Goal: Transaction & Acquisition: Purchase product/service

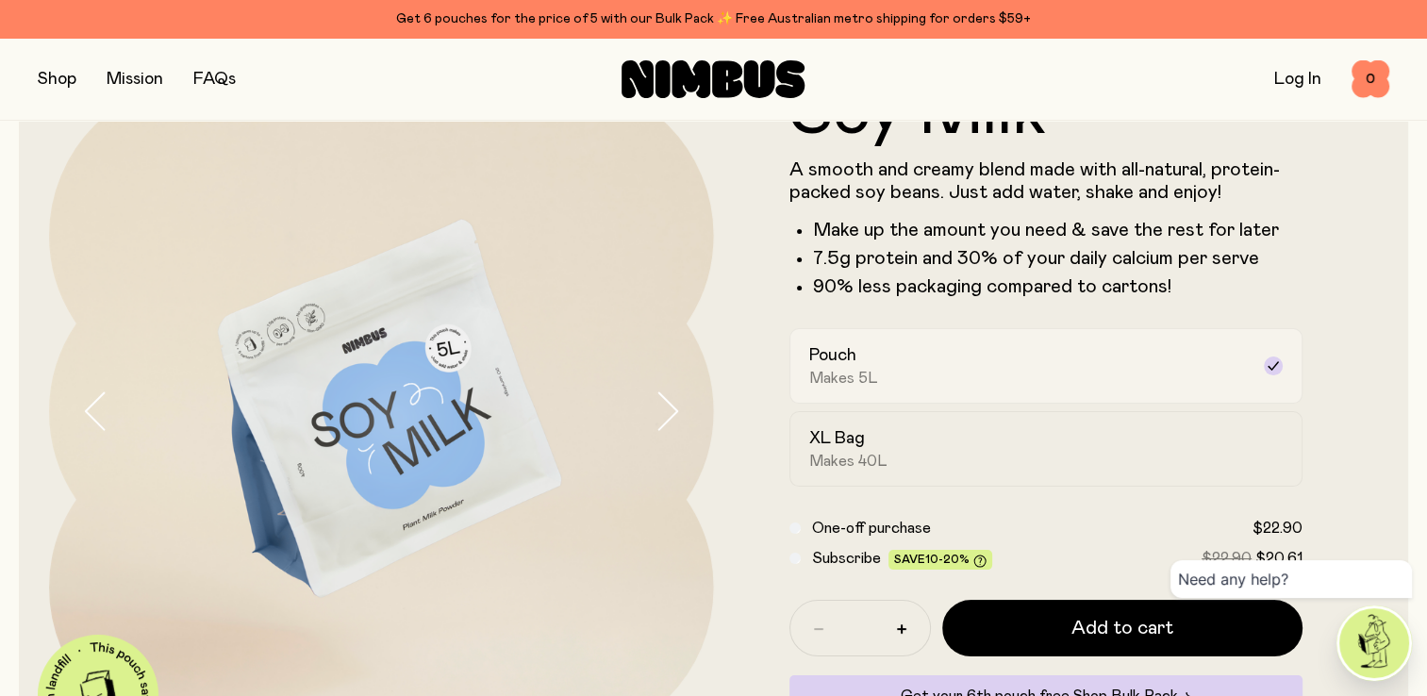
scroll to position [189, 0]
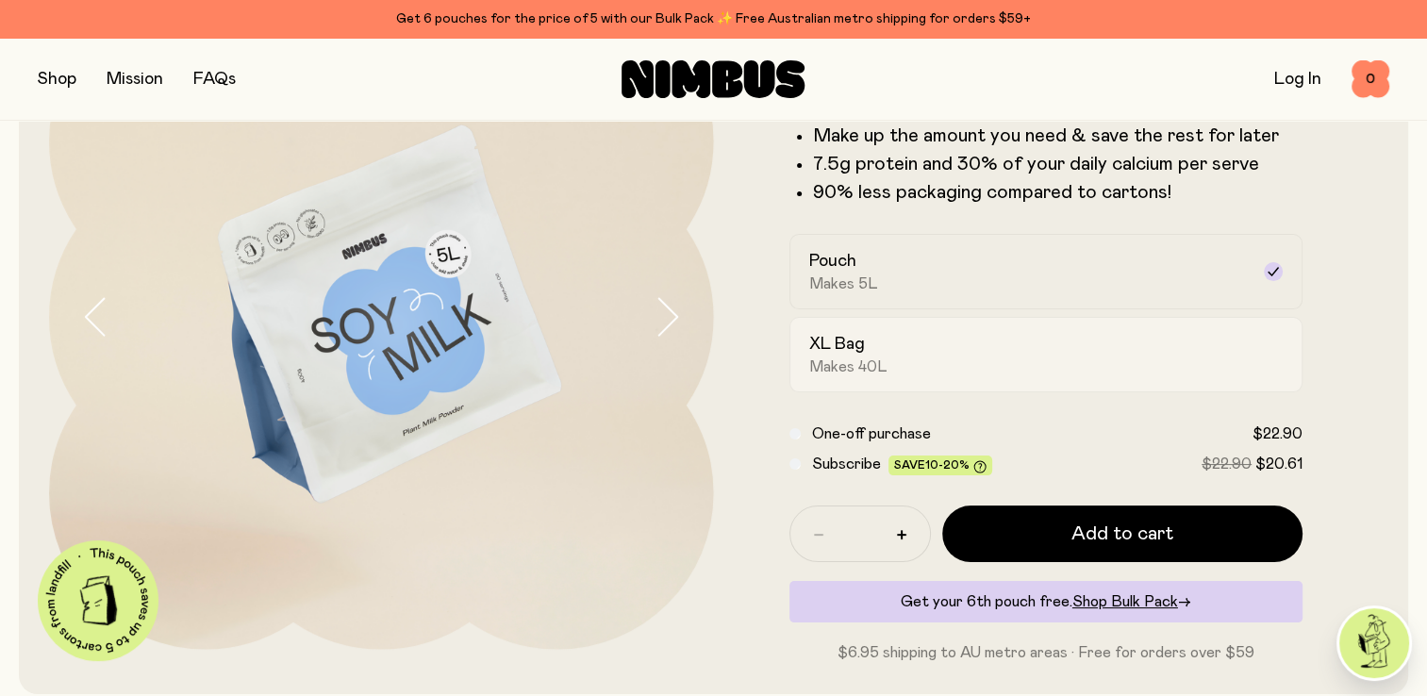
click at [857, 362] on span "Makes 40L" at bounding box center [848, 366] width 78 height 19
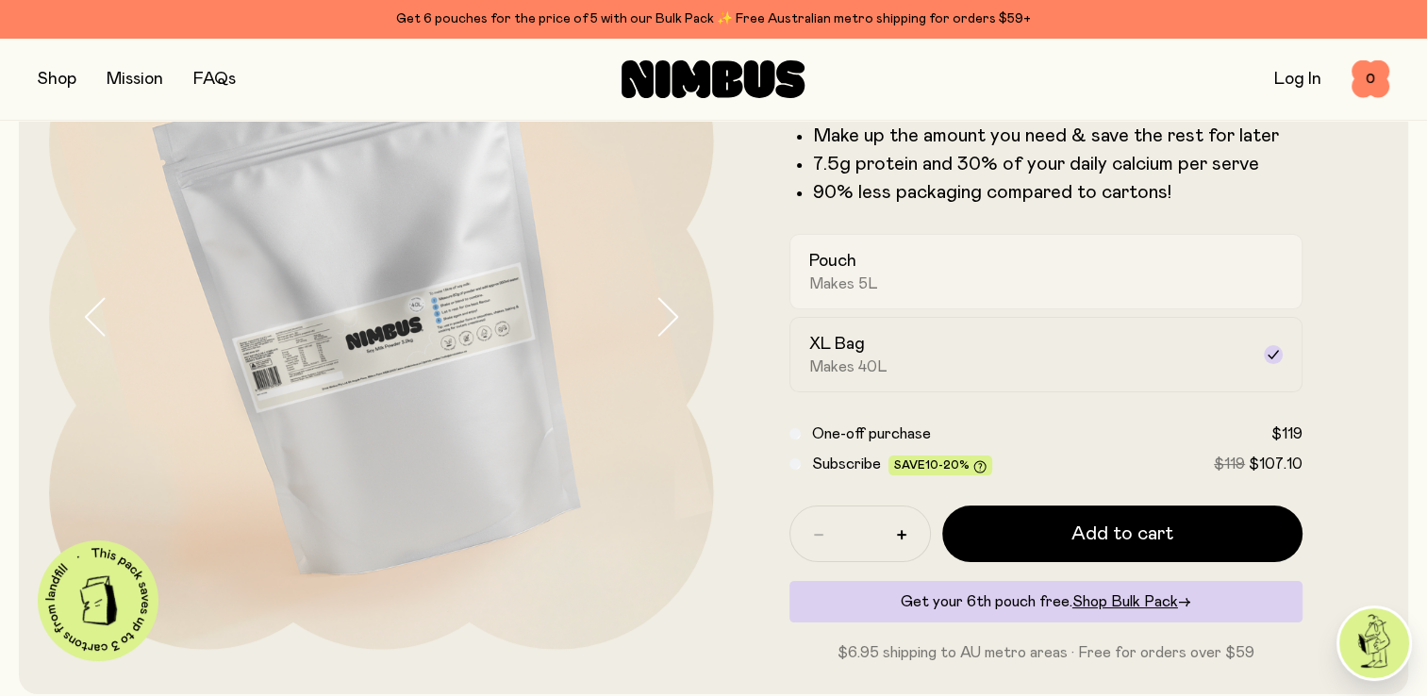
click at [834, 275] on span "Makes 5L" at bounding box center [843, 283] width 69 height 19
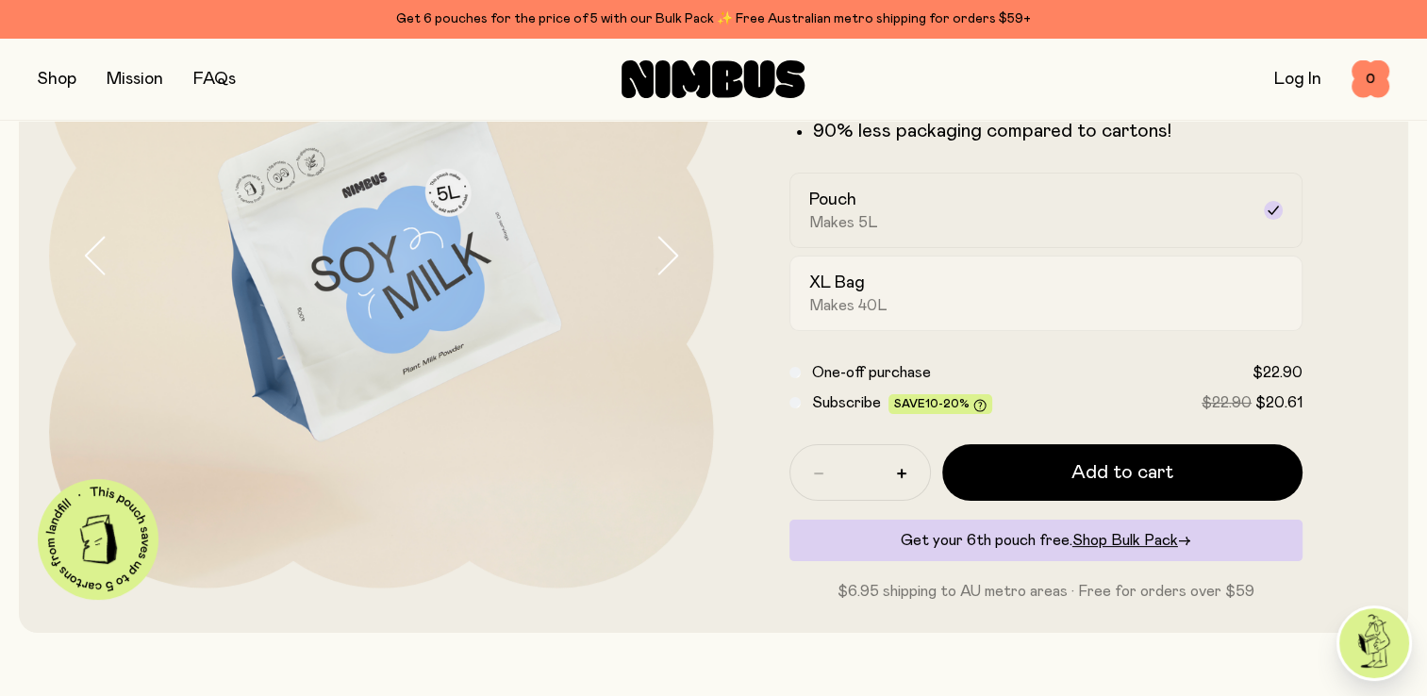
scroll to position [283, 0]
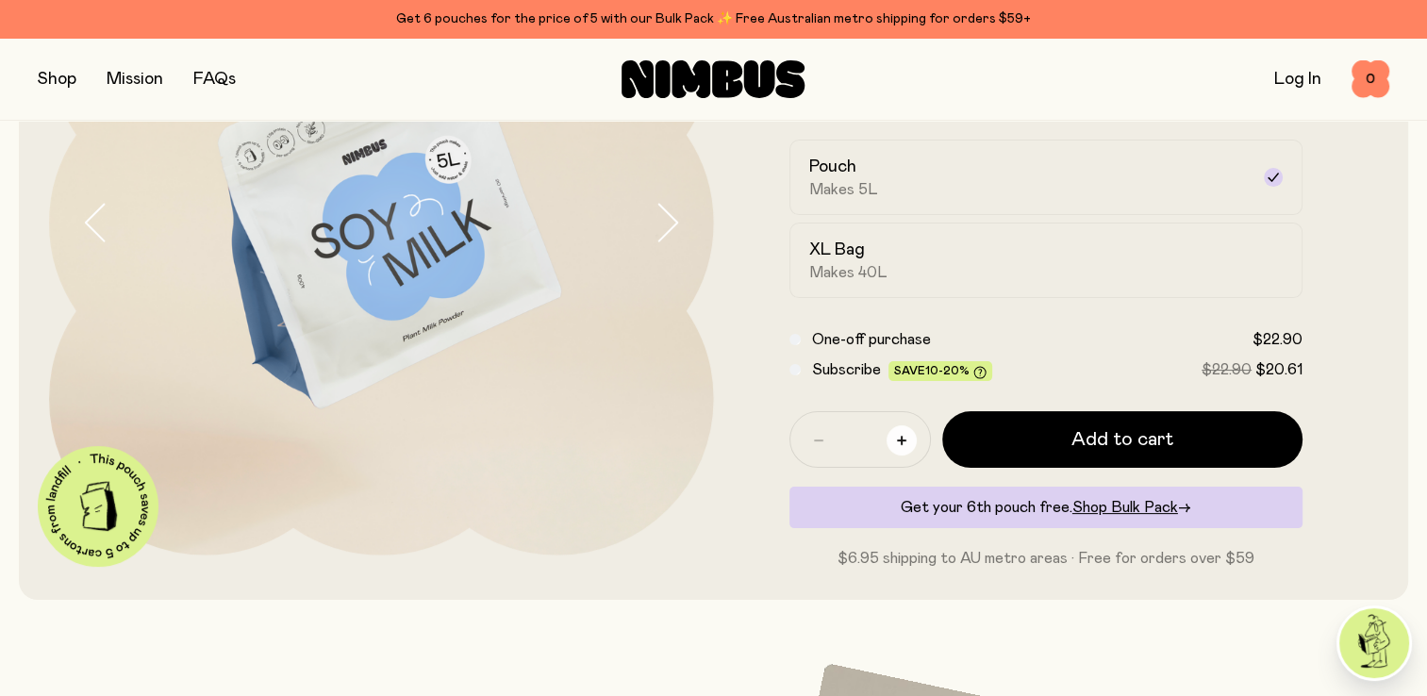
click at [897, 440] on icon "button" at bounding box center [901, 440] width 9 height 9
click at [1106, 507] on span "Shop Bulk Pack" at bounding box center [1125, 507] width 106 height 15
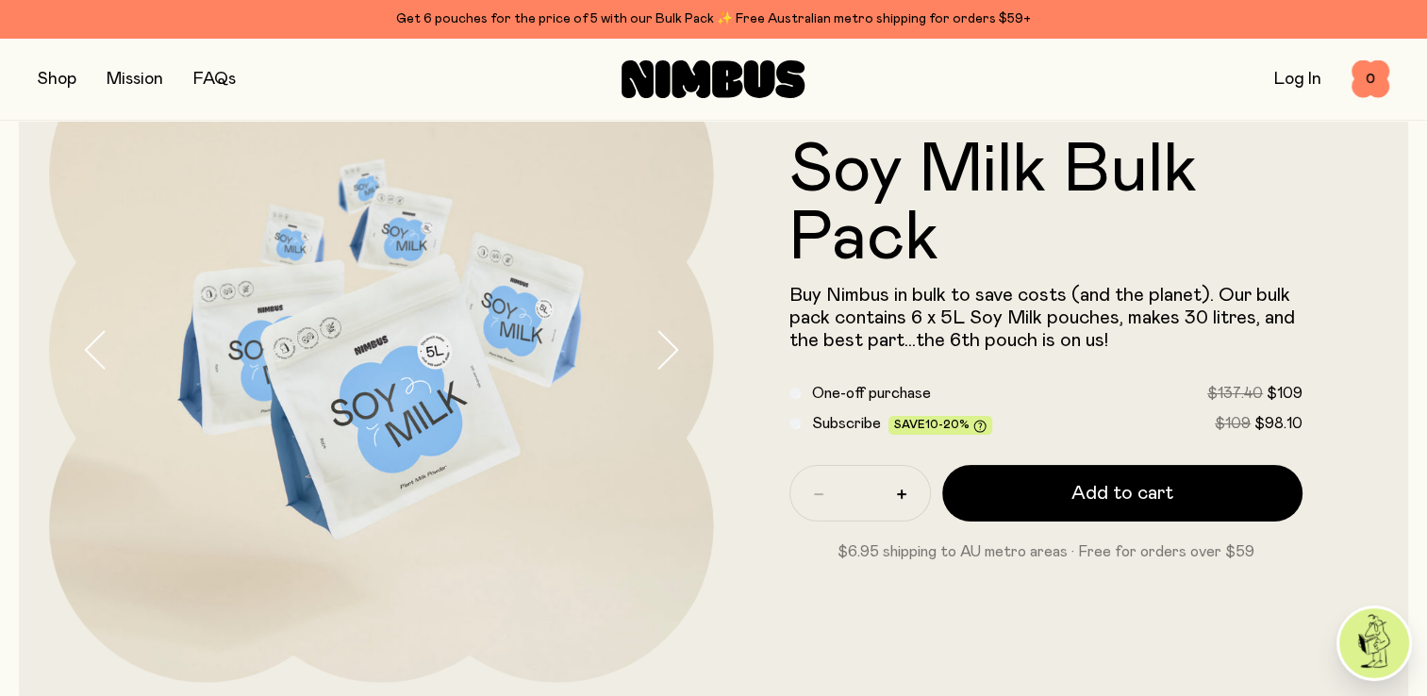
scroll to position [189, 0]
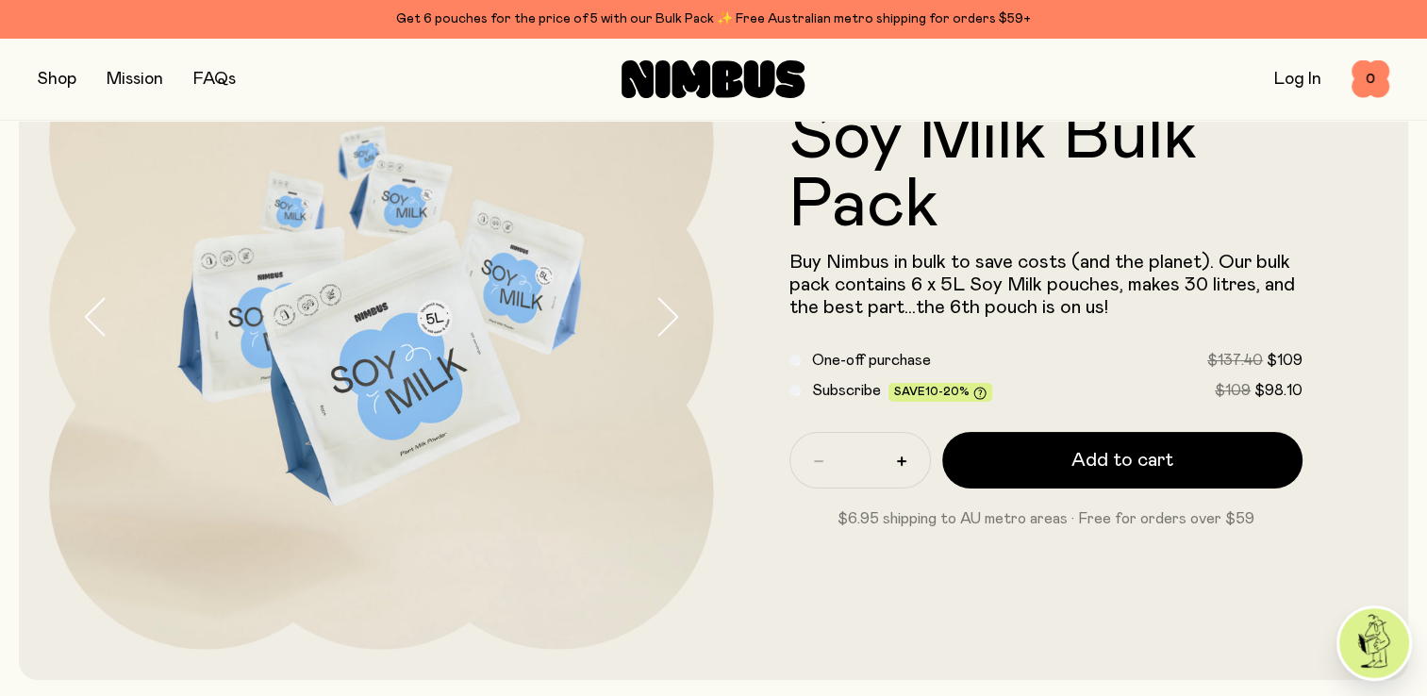
click at [890, 357] on span "One-off purchase" at bounding box center [871, 360] width 119 height 15
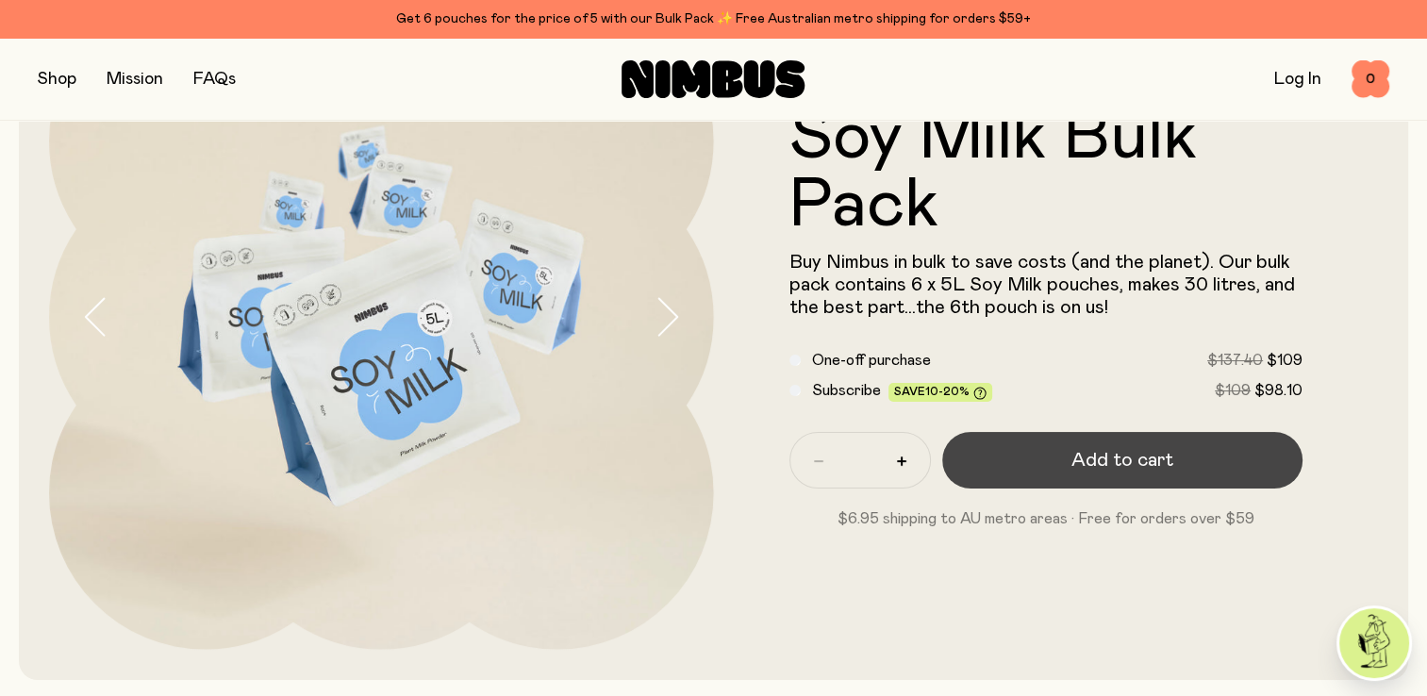
click at [1151, 458] on span "Add to cart" at bounding box center [1123, 460] width 102 height 26
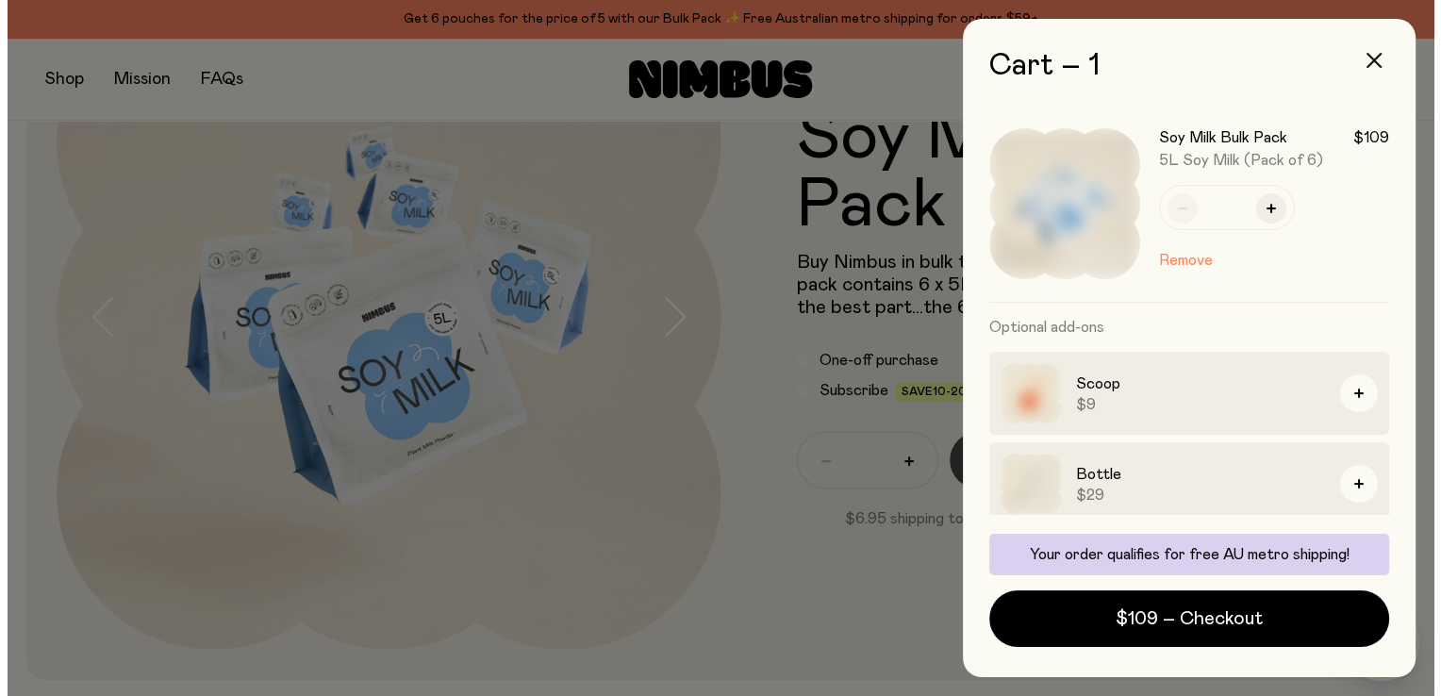
scroll to position [0, 0]
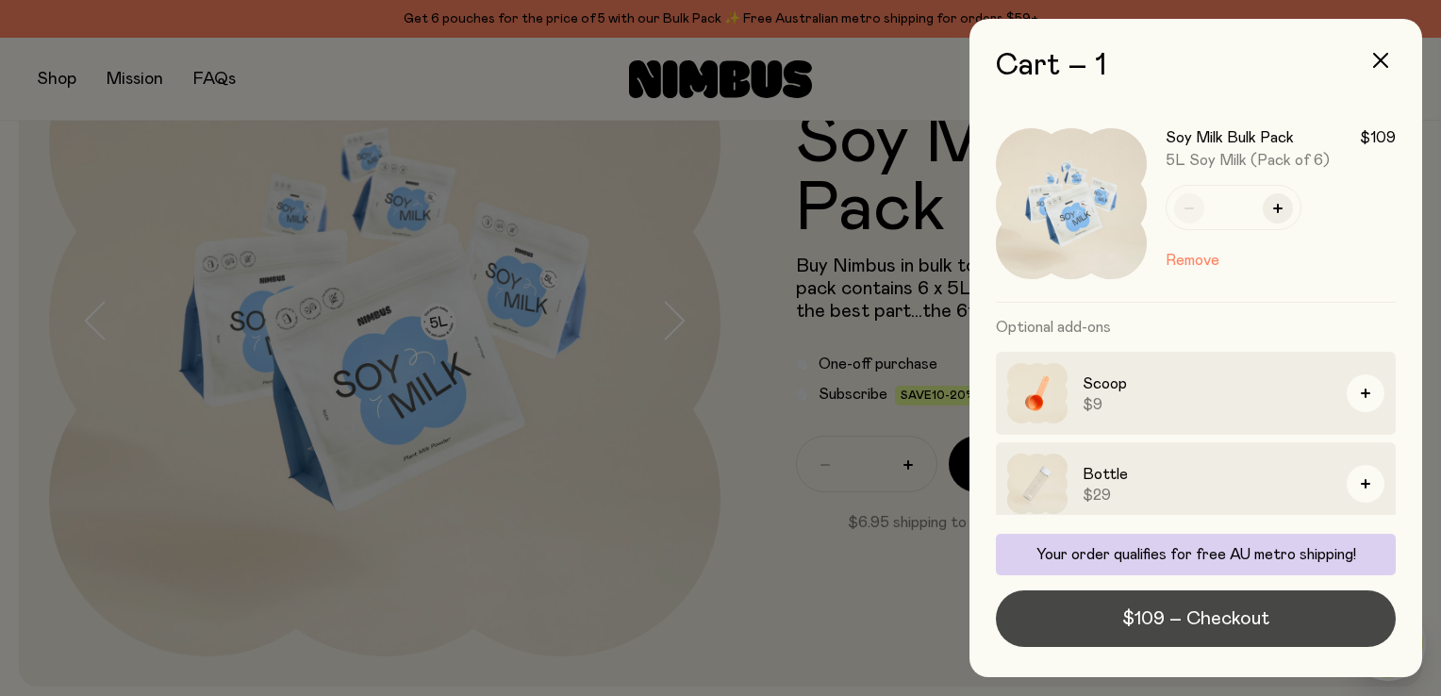
click at [1230, 623] on span "$109 – Checkout" at bounding box center [1195, 619] width 147 height 26
